Goal: Information Seeking & Learning: Check status

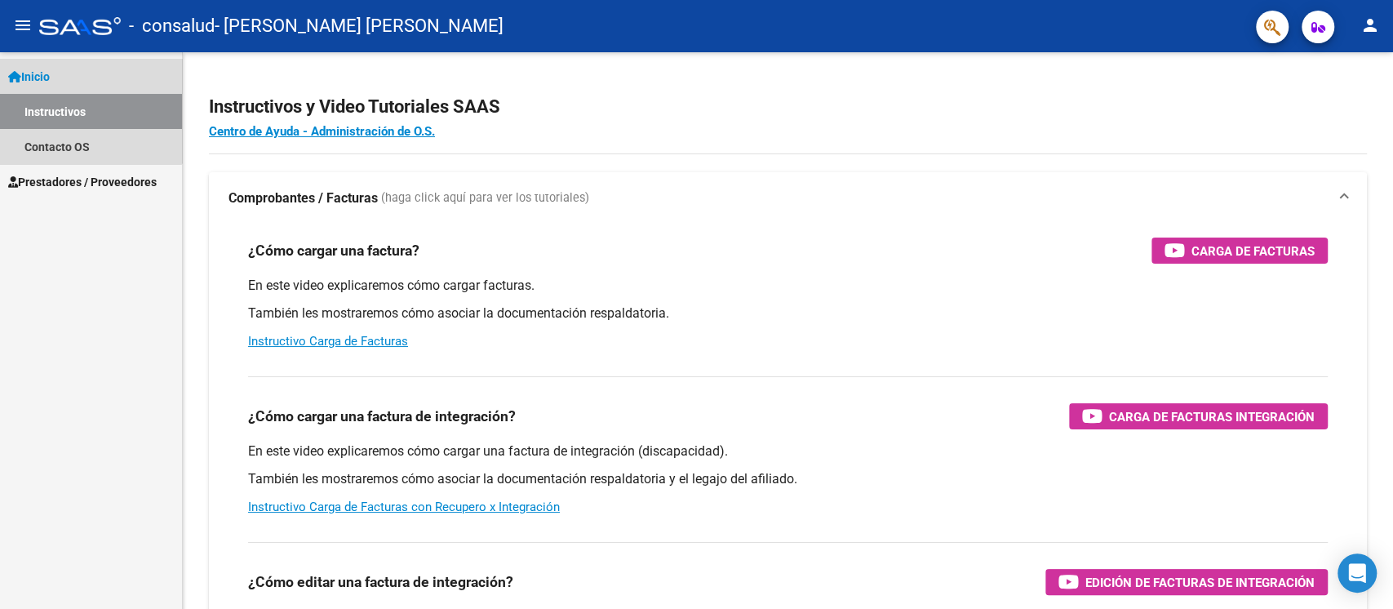
click at [67, 74] on link "Inicio" at bounding box center [91, 76] width 182 height 35
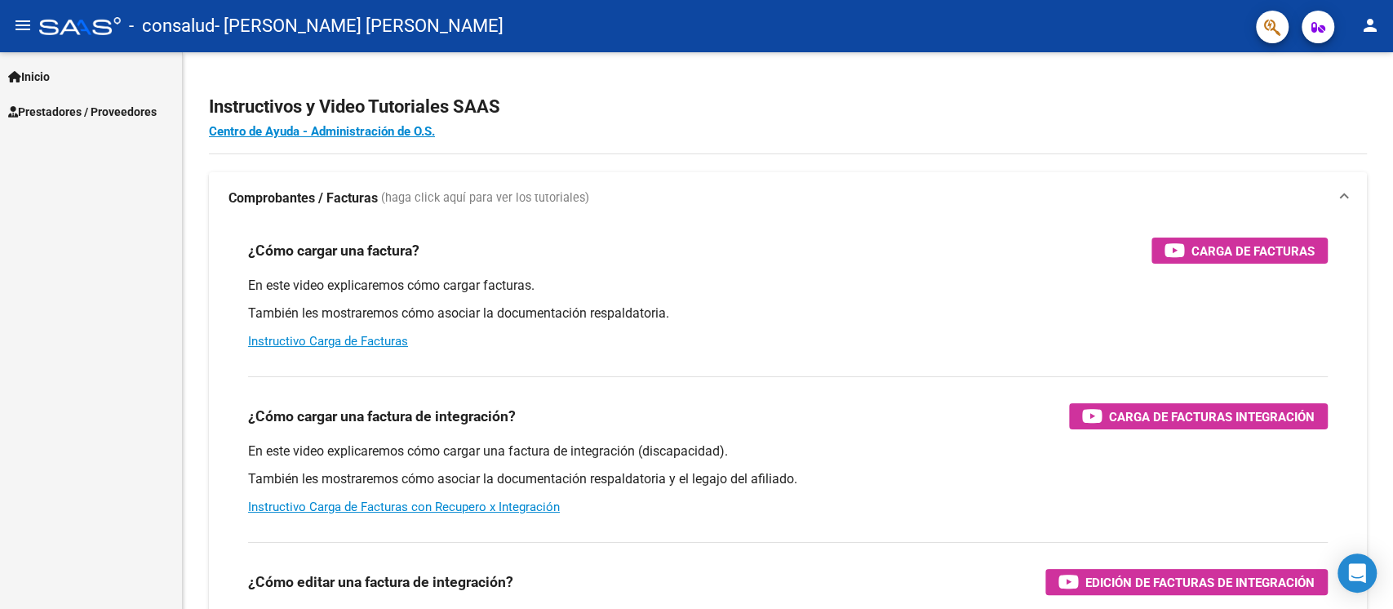
click at [55, 95] on link "Prestadores / Proveedores" at bounding box center [91, 111] width 182 height 35
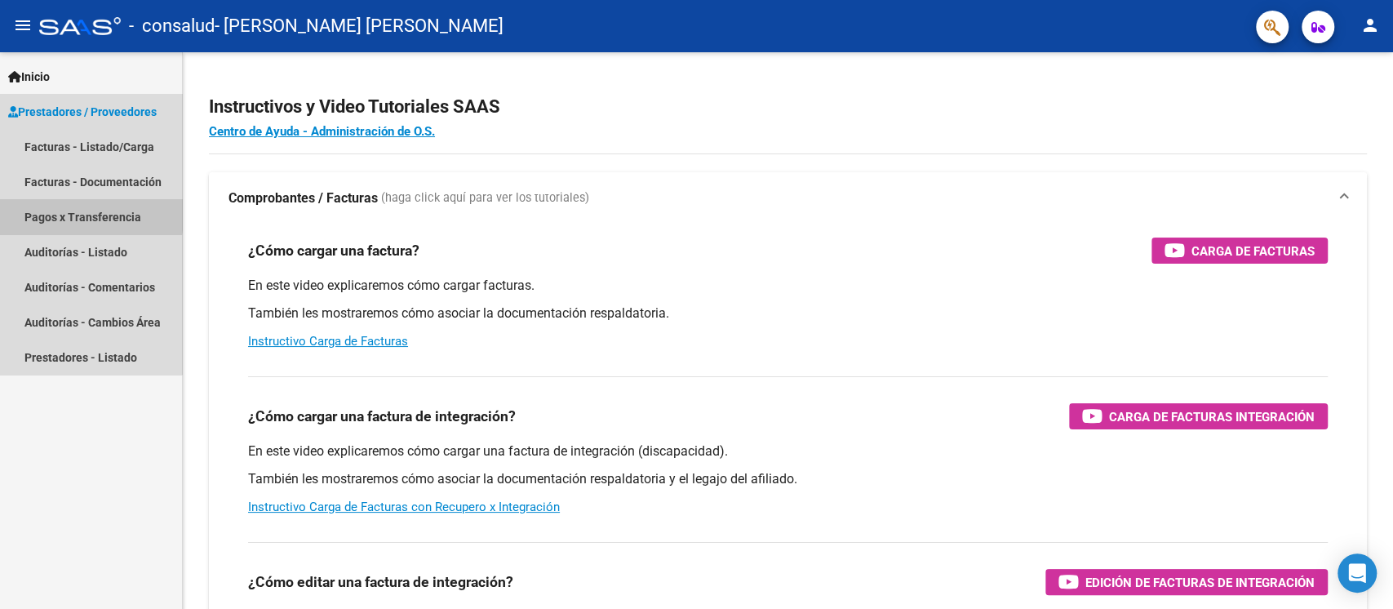
click at [69, 211] on link "Pagos x Transferencia" at bounding box center [91, 216] width 182 height 35
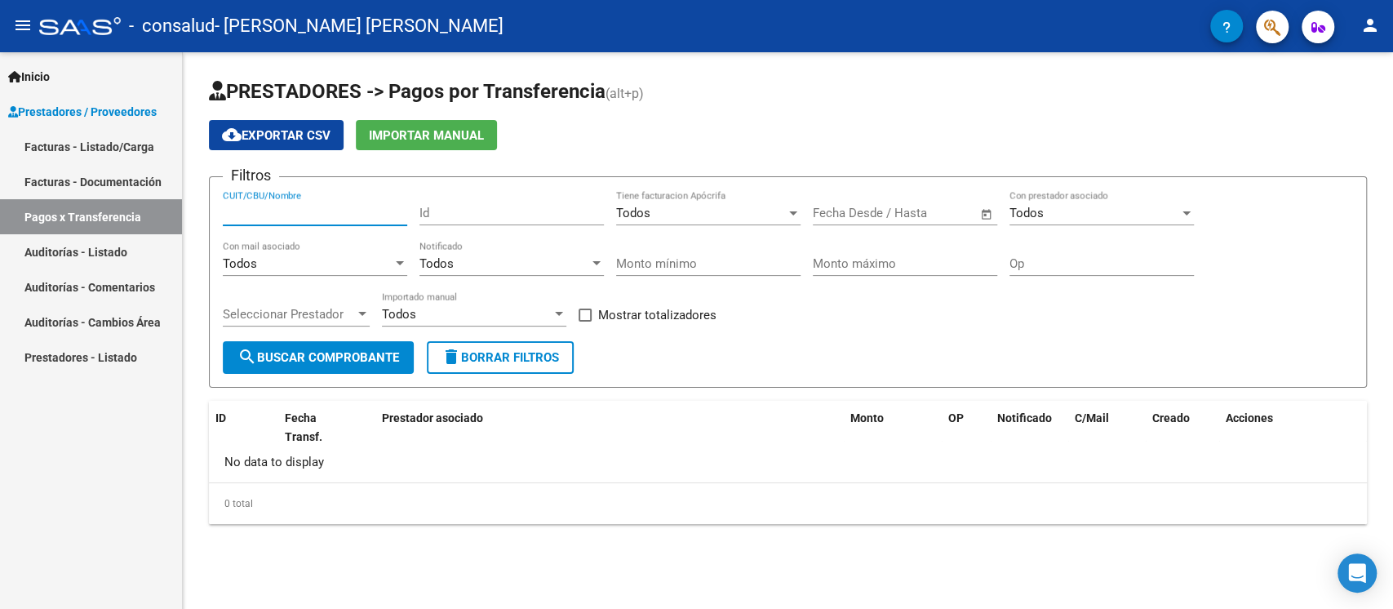
click at [288, 211] on input "CUIT/CBU/Nombre" at bounding box center [315, 213] width 184 height 15
click at [693, 215] on div "Todos" at bounding box center [701, 213] width 170 height 15
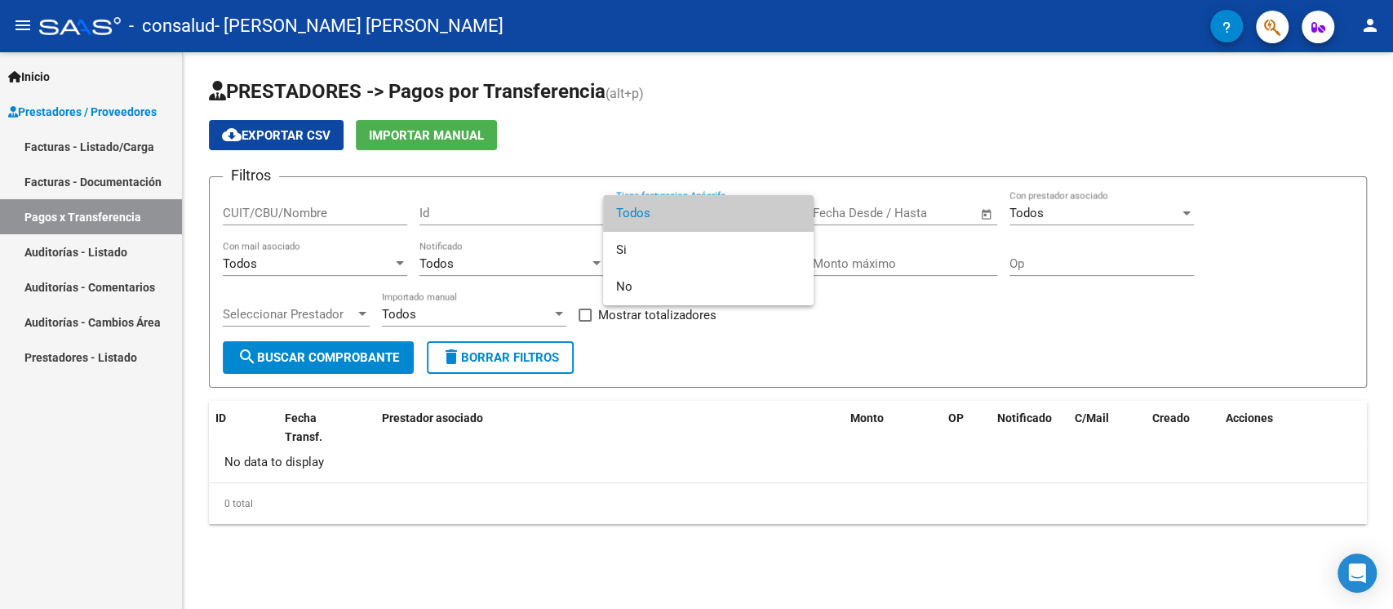
click at [693, 215] on span "Todos" at bounding box center [708, 213] width 184 height 37
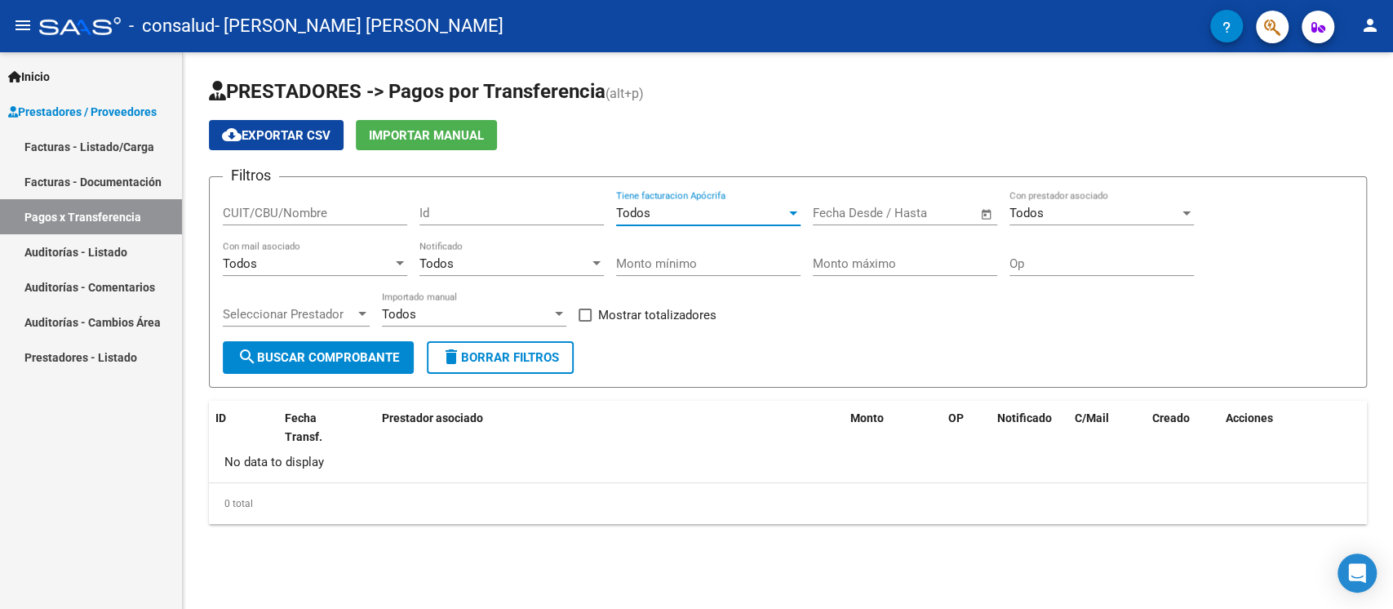
click at [273, 214] on input "CUIT/CBU/Nombre" at bounding box center [315, 213] width 184 height 15
type input "[PERSON_NAME]"
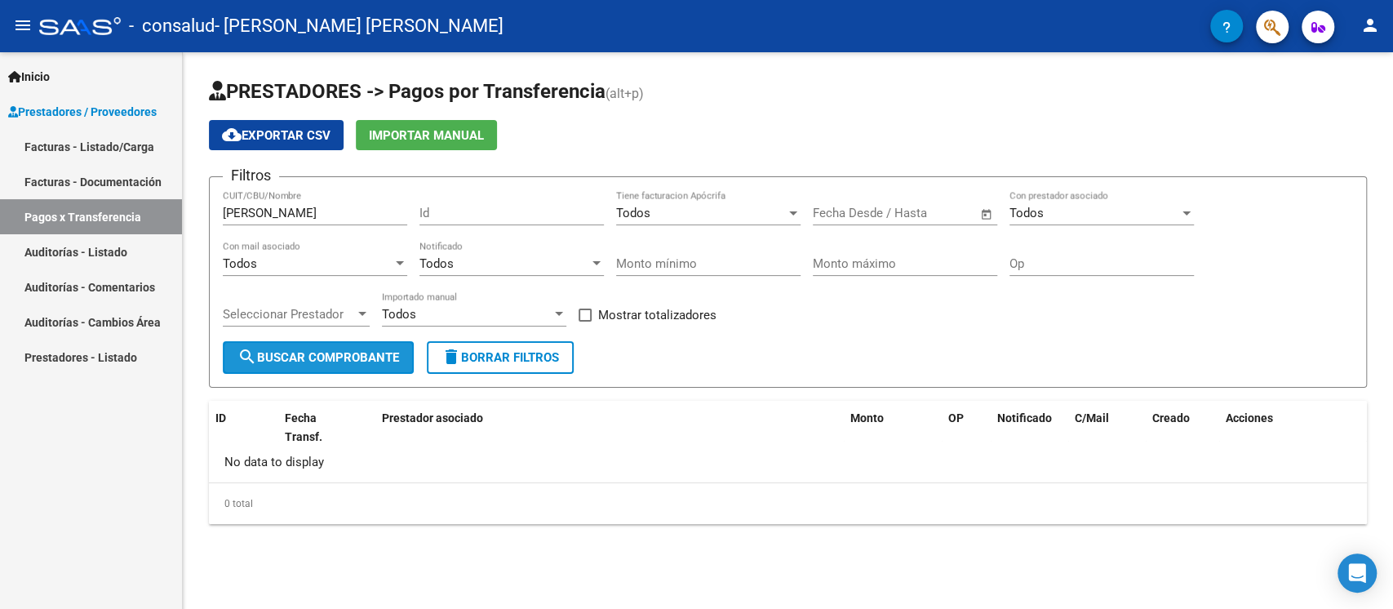
click at [379, 362] on span "search Buscar Comprobante" at bounding box center [319, 357] width 162 height 15
click at [1144, 215] on div "Todos" at bounding box center [1095, 213] width 170 height 15
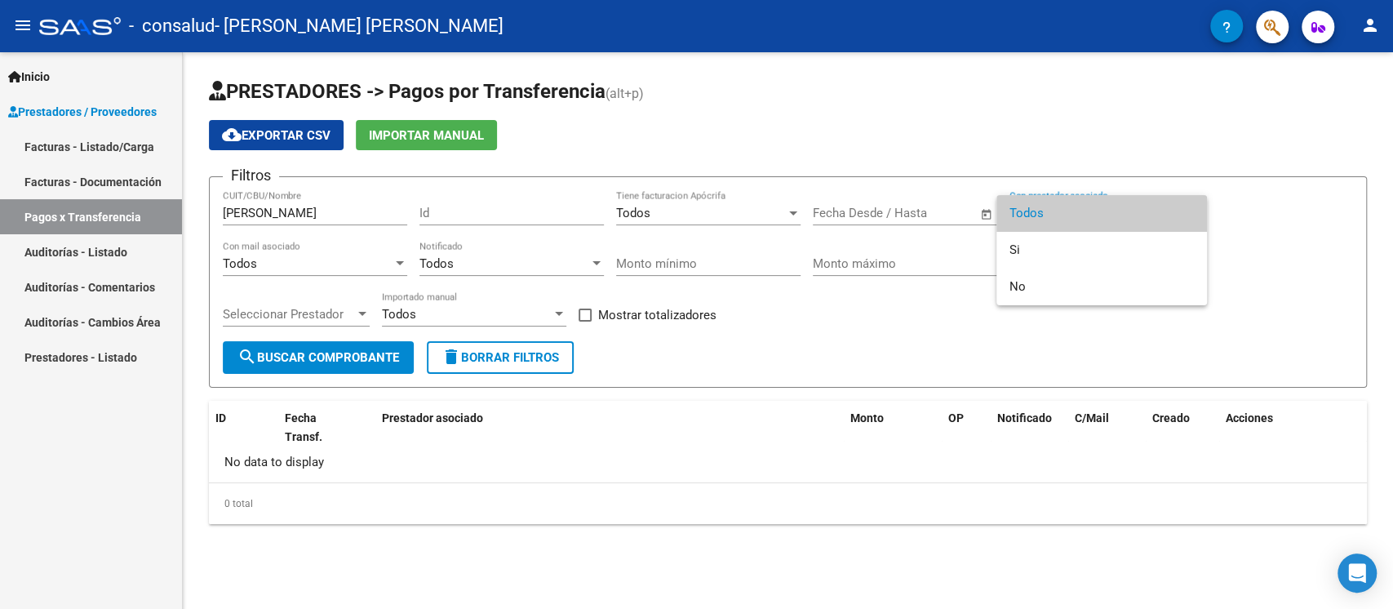
click at [777, 355] on div at bounding box center [696, 304] width 1393 height 609
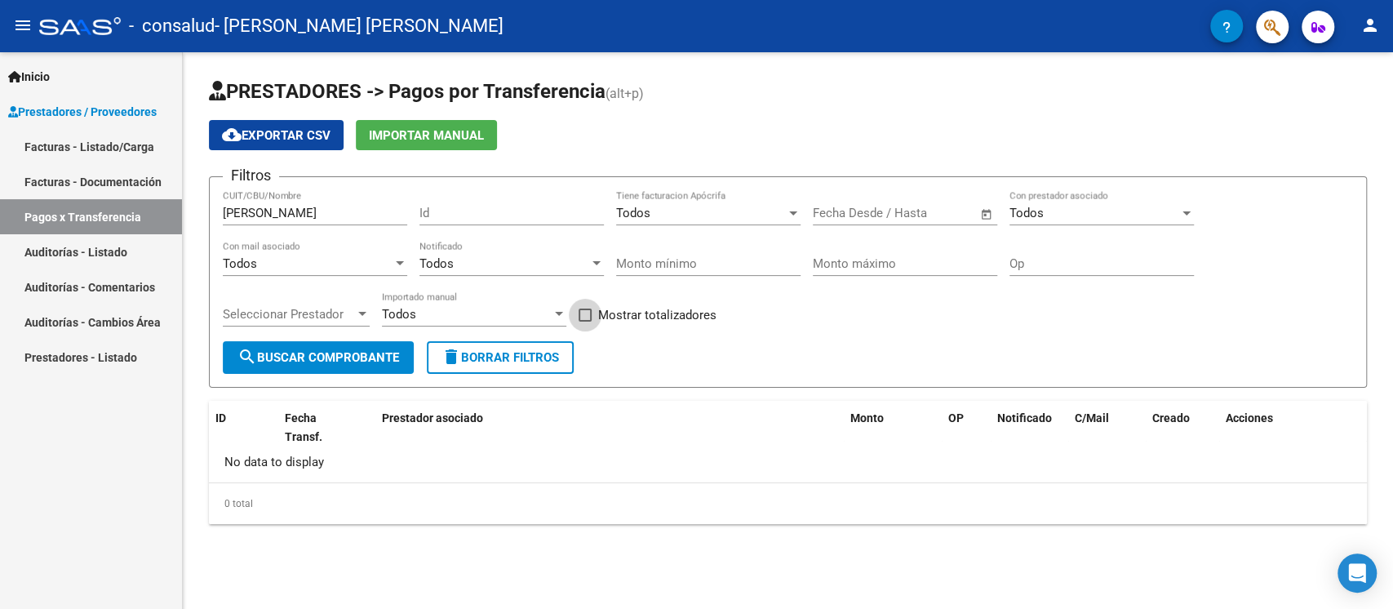
click at [589, 317] on span at bounding box center [585, 315] width 13 height 13
click at [585, 322] on input "Mostrar totalizadores" at bounding box center [584, 322] width 1 height 1
checkbox input "true"
click at [318, 354] on span "search Buscar Comprobante" at bounding box center [319, 357] width 162 height 15
click at [477, 212] on input "Id" at bounding box center [512, 213] width 184 height 15
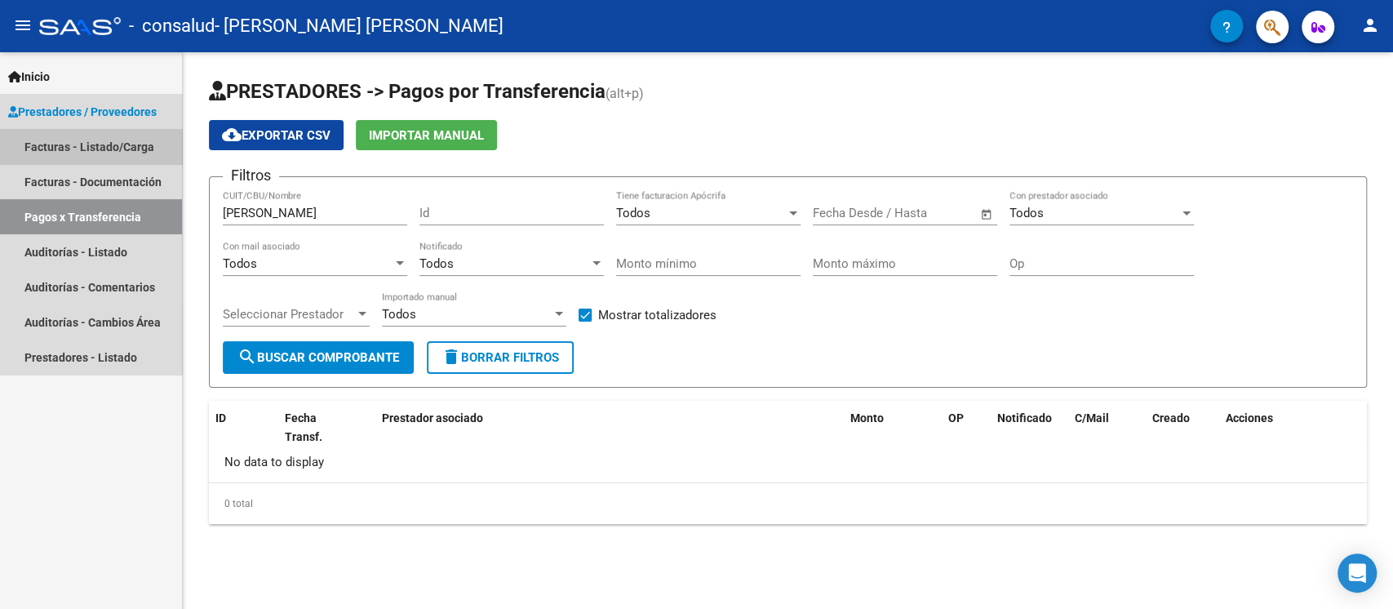
click at [99, 142] on link "Facturas - Listado/Carga" at bounding box center [91, 146] width 182 height 35
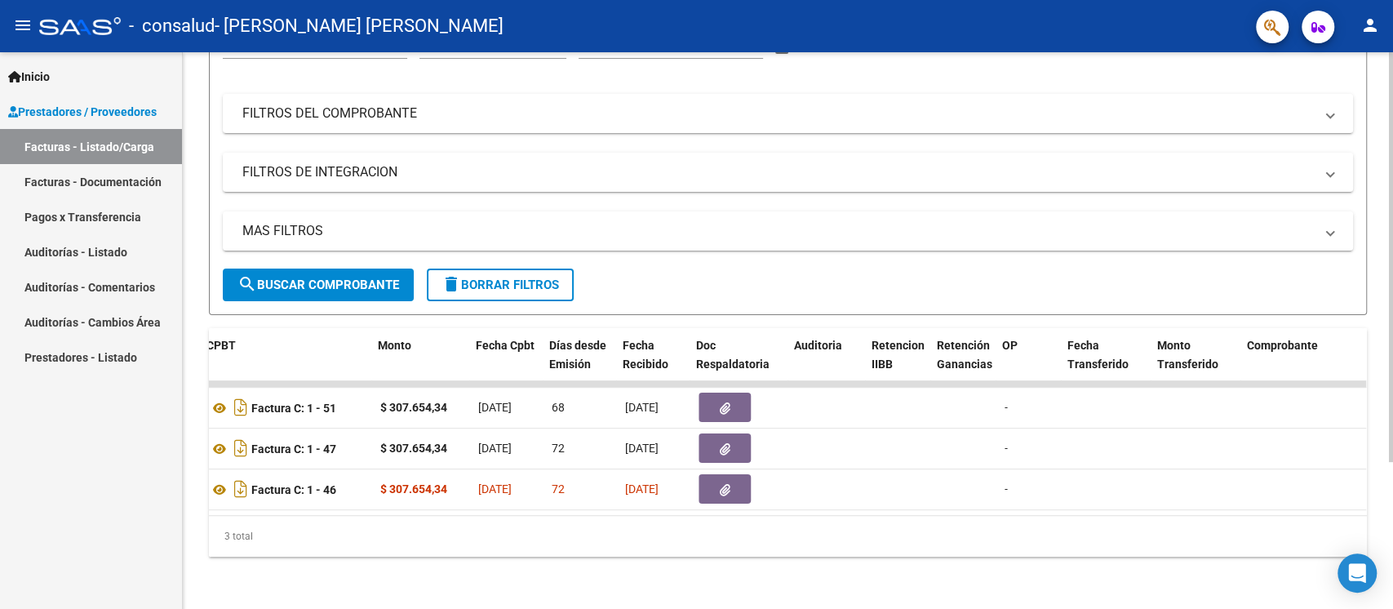
scroll to position [0, 582]
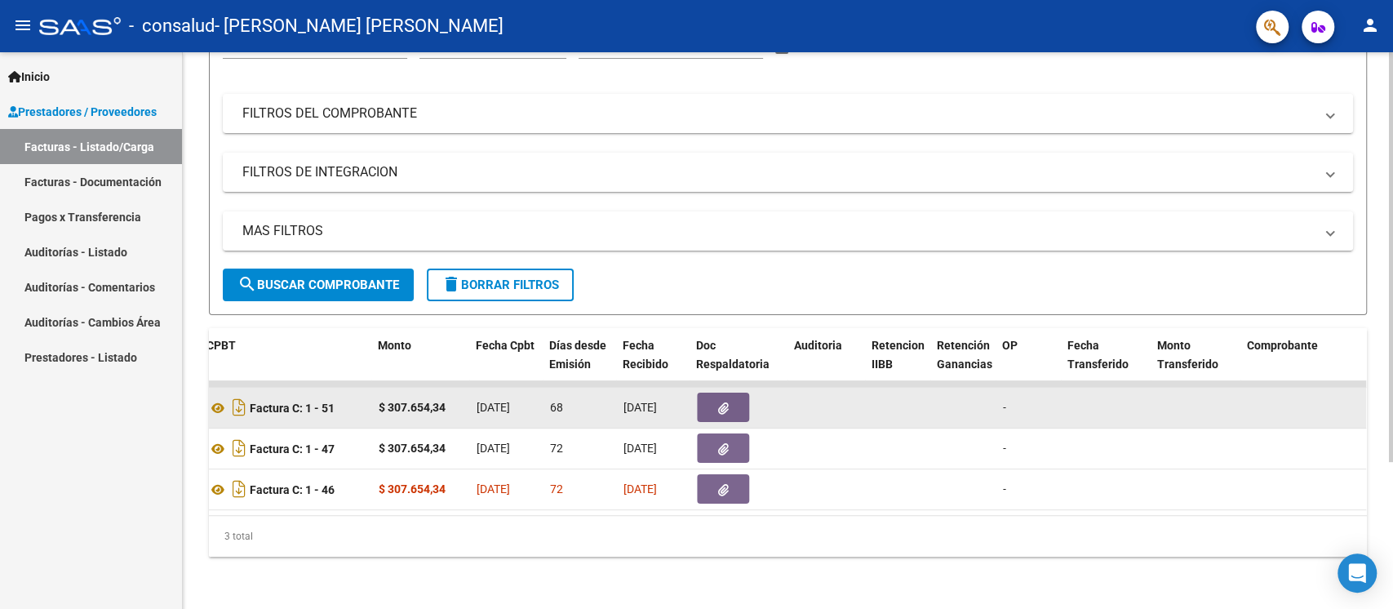
click at [728, 395] on button "button" at bounding box center [723, 407] width 52 height 29
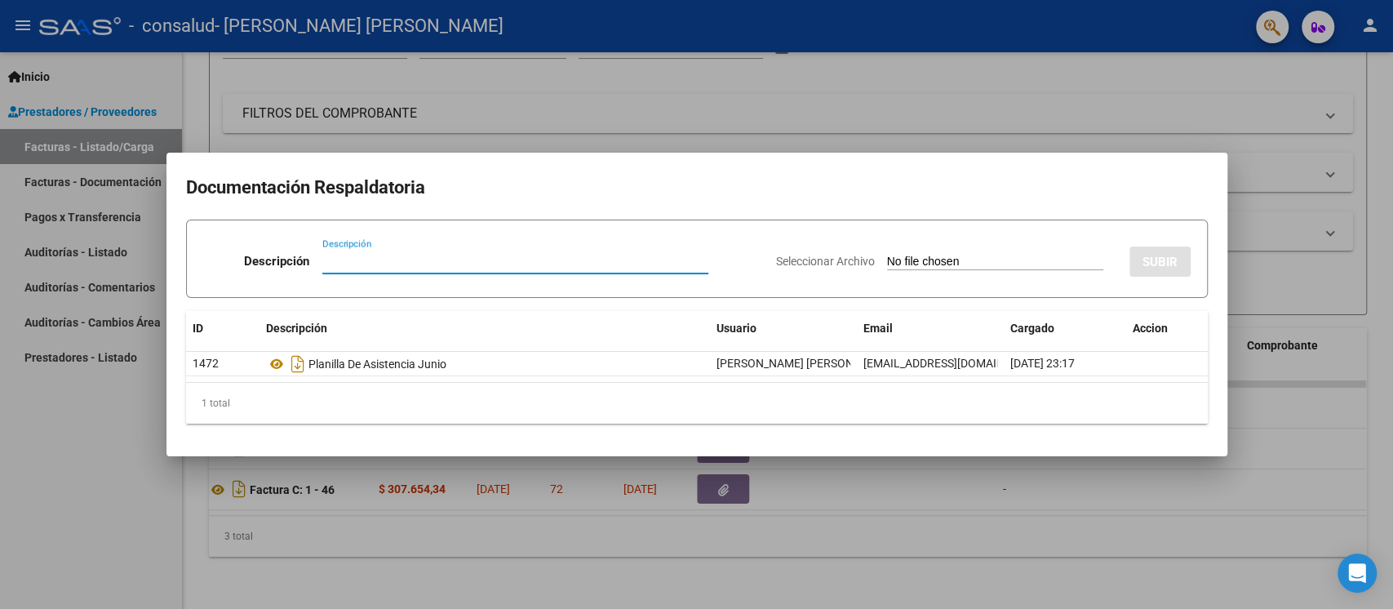
click at [931, 539] on div at bounding box center [696, 304] width 1393 height 609
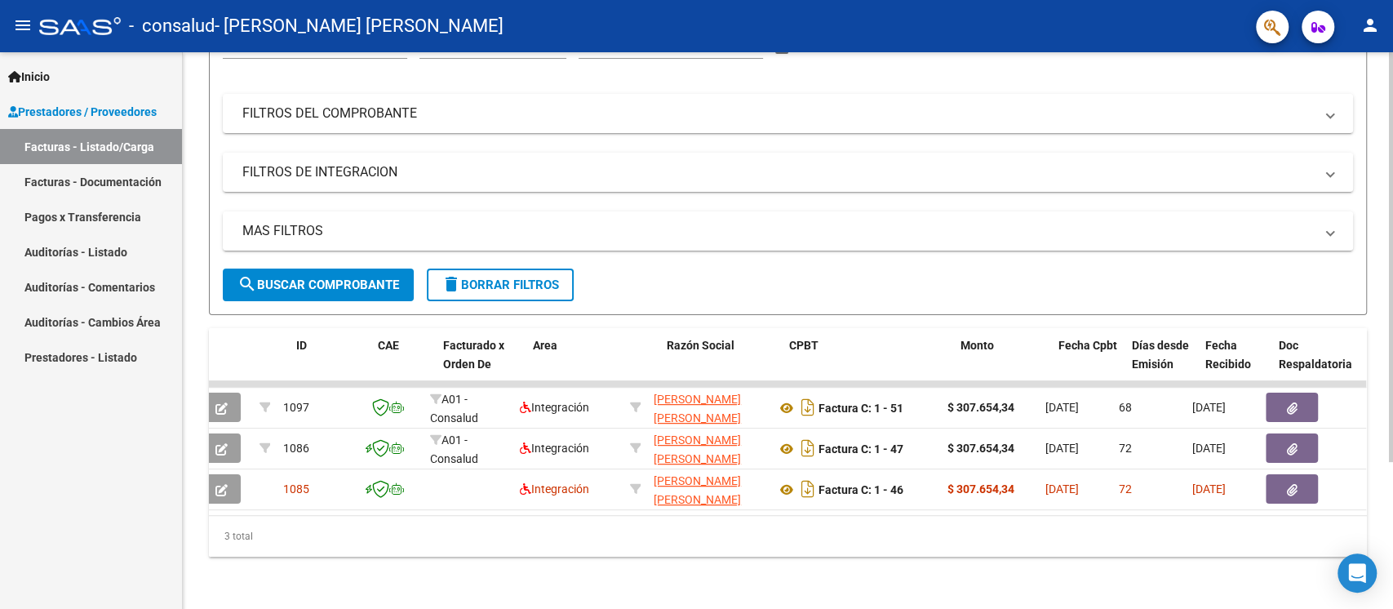
scroll to position [0, 0]
